Goal: Task Accomplishment & Management: Manage account settings

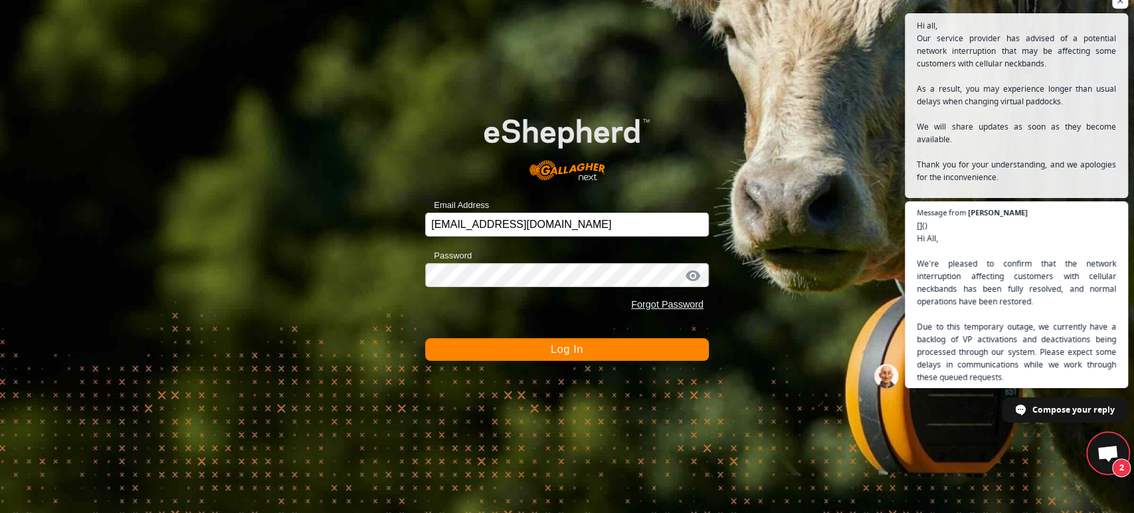
click at [488, 344] on button "Log In" at bounding box center [567, 349] width 284 height 23
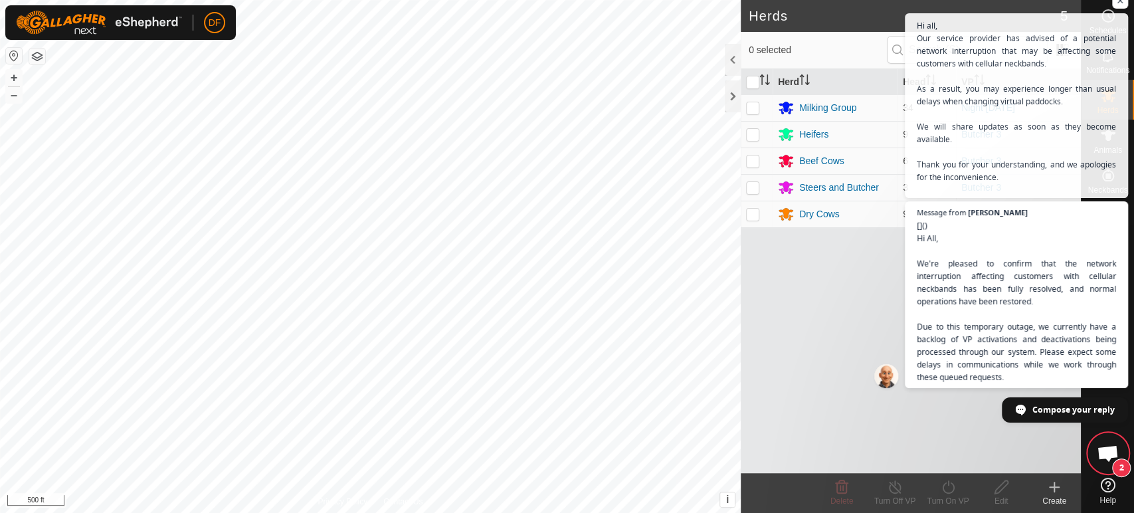
click at [1097, 448] on span "Open chat" at bounding box center [1108, 454] width 22 height 19
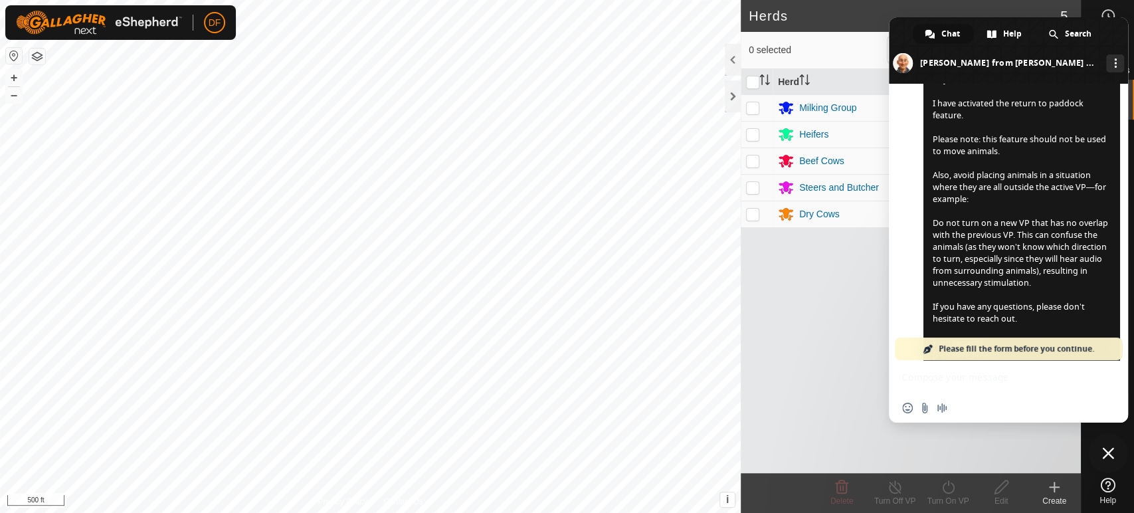
scroll to position [6958, 0]
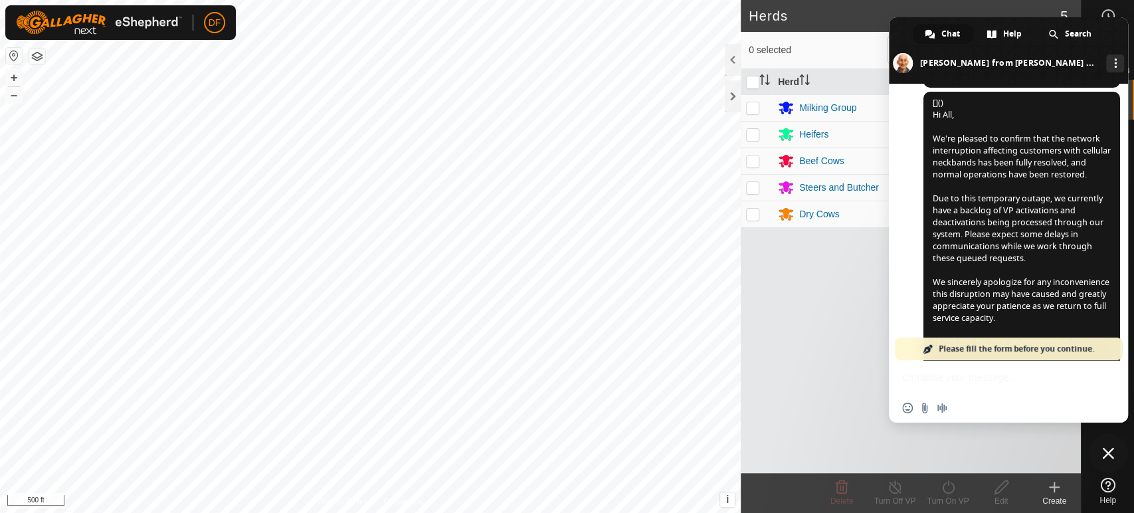
click at [1105, 457] on span "Close chat" at bounding box center [1108, 453] width 12 height 12
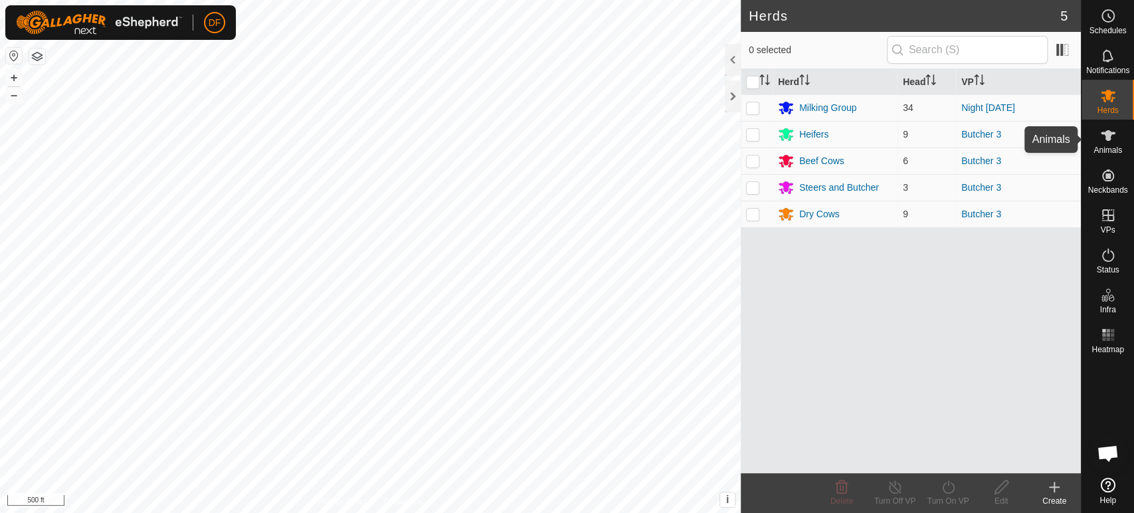
click at [1112, 148] on span "Animals" at bounding box center [1107, 150] width 29 height 8
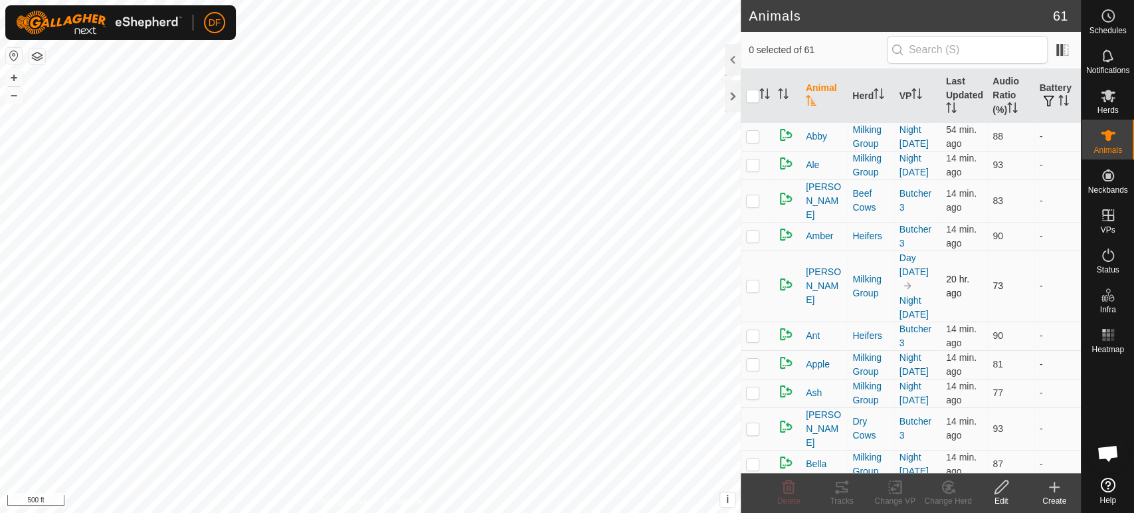
click at [754, 280] on p-checkbox at bounding box center [752, 285] width 13 height 11
checkbox input "true"
click at [786, 491] on icon at bounding box center [788, 487] width 16 height 16
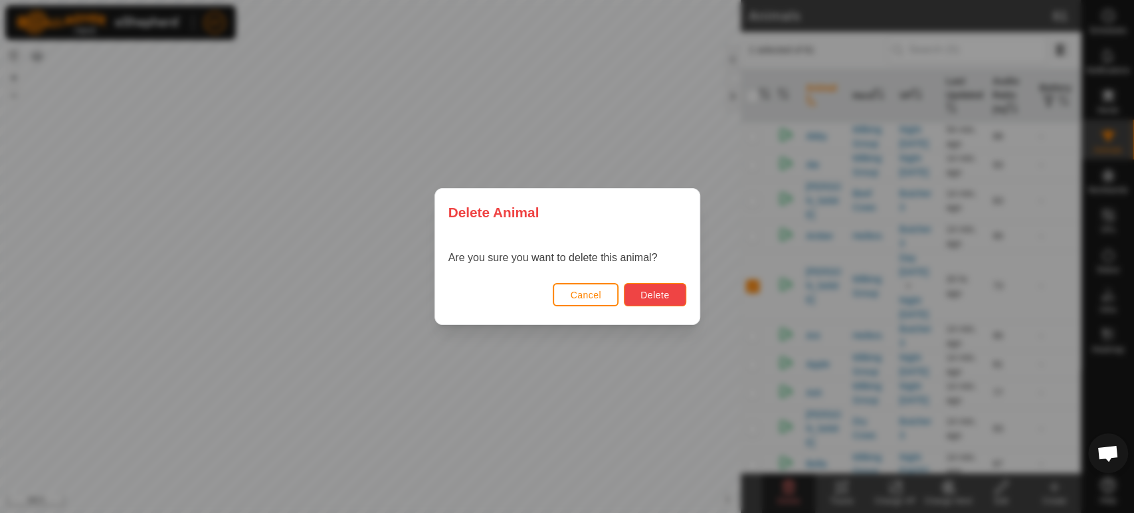
click at [657, 295] on span "Delete" at bounding box center [654, 295] width 29 height 11
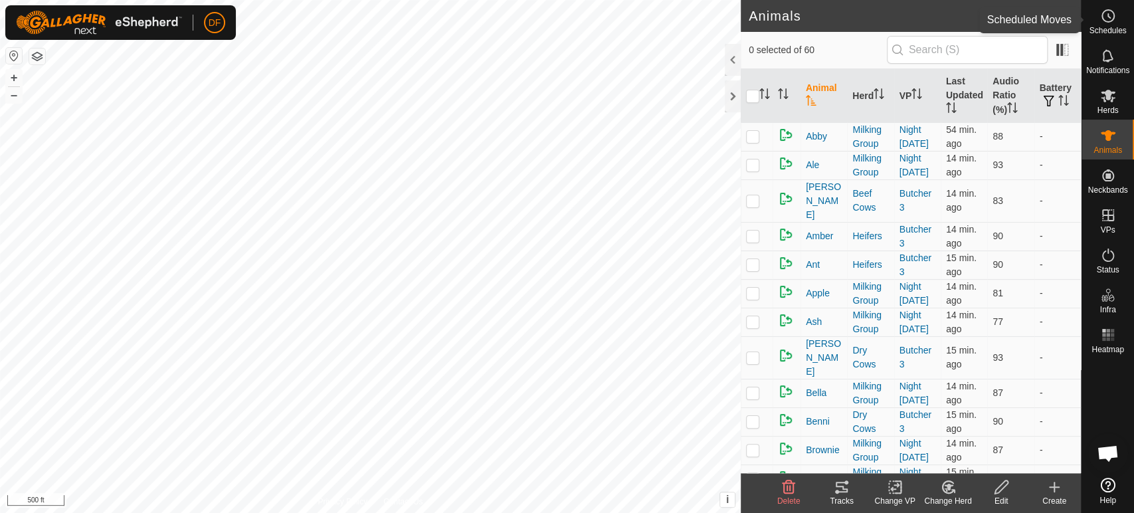
click at [1118, 20] on es-schedule-vp-svg-icon at bounding box center [1108, 15] width 24 height 21
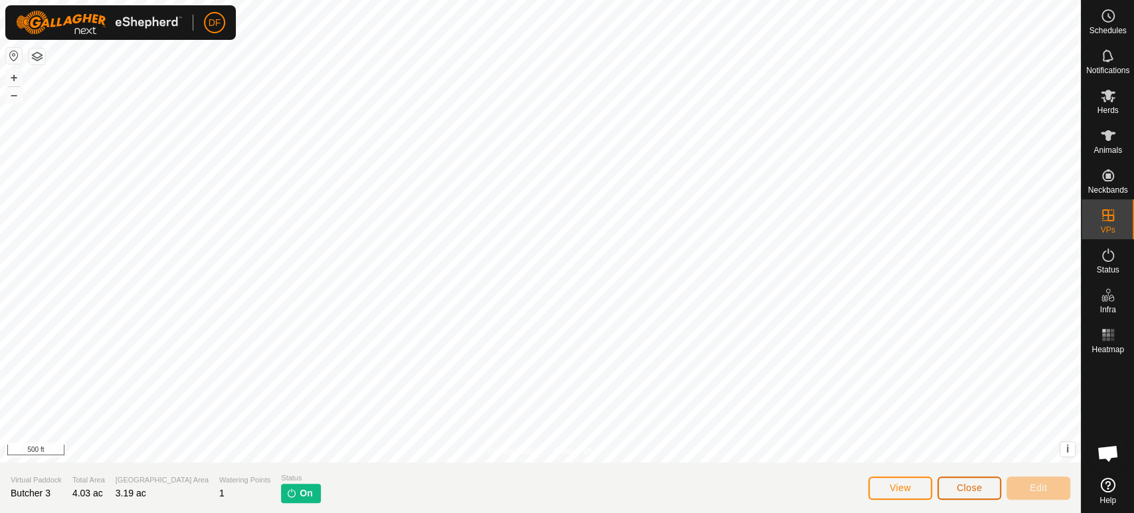
click at [948, 487] on button "Close" at bounding box center [969, 487] width 64 height 23
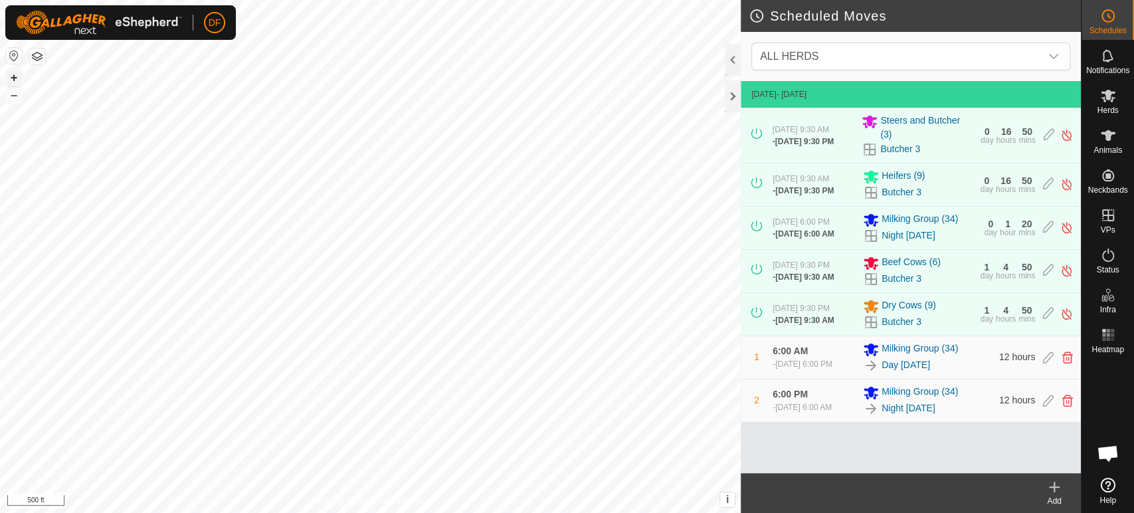
click at [15, 79] on button "+" at bounding box center [14, 78] width 16 height 16
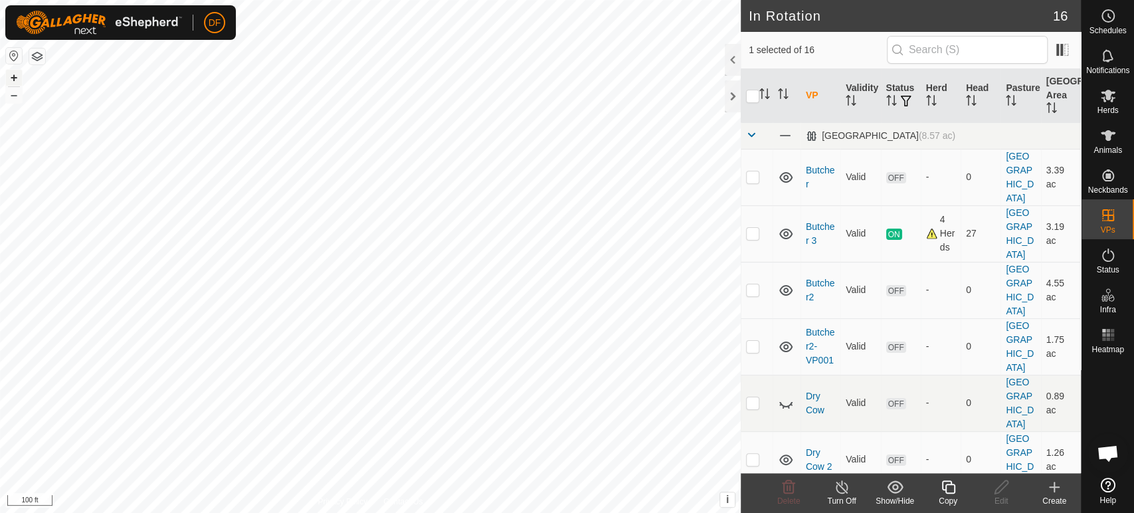
checkbox input "false"
checkbox input "true"
click at [1114, 137] on icon at bounding box center [1108, 136] width 16 height 16
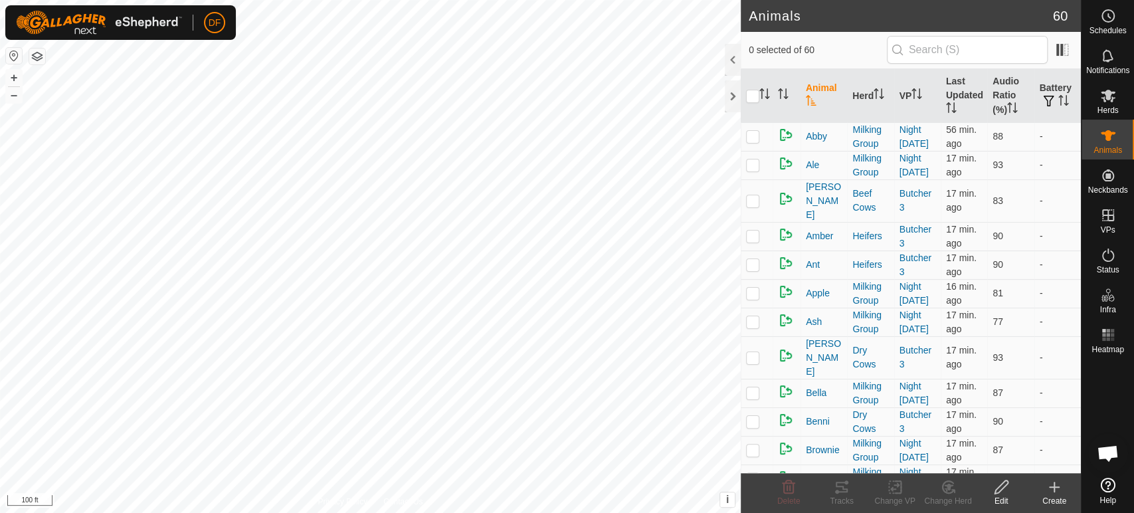
scroll to position [6958, 0]
click at [1109, 35] on div "Schedules" at bounding box center [1107, 20] width 52 height 40
